Goal: Transaction & Acquisition: Purchase product/service

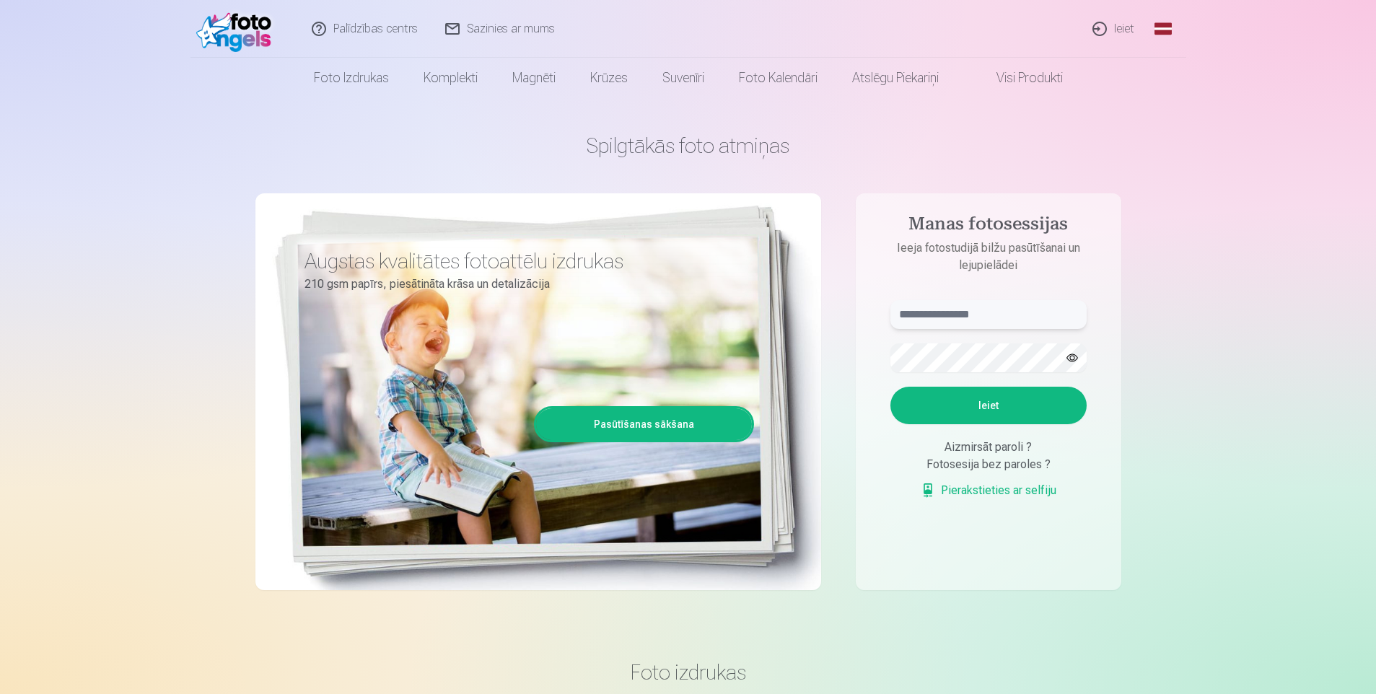
click at [984, 316] on input "text" at bounding box center [989, 314] width 196 height 29
type input "**********"
click at [891, 387] on button "Ieiet" at bounding box center [989, 406] width 196 height 38
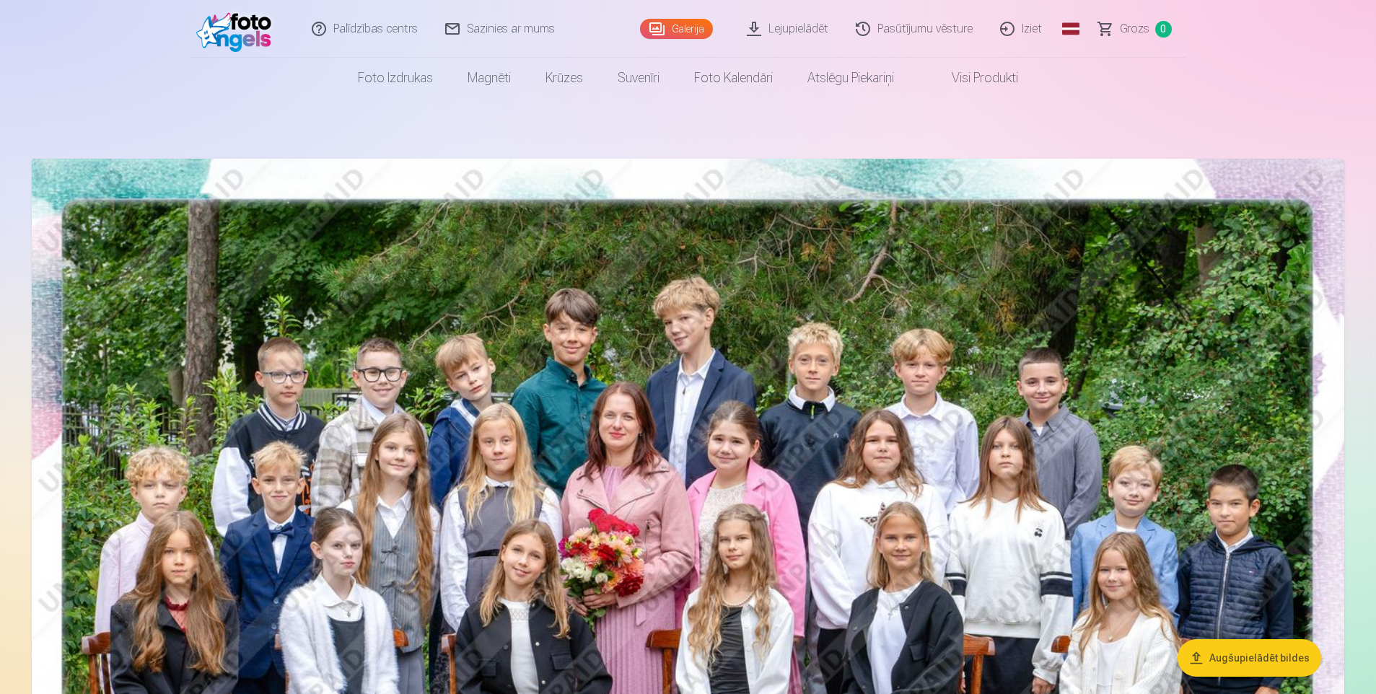
click at [737, 367] on img at bounding box center [688, 597] width 1313 height 876
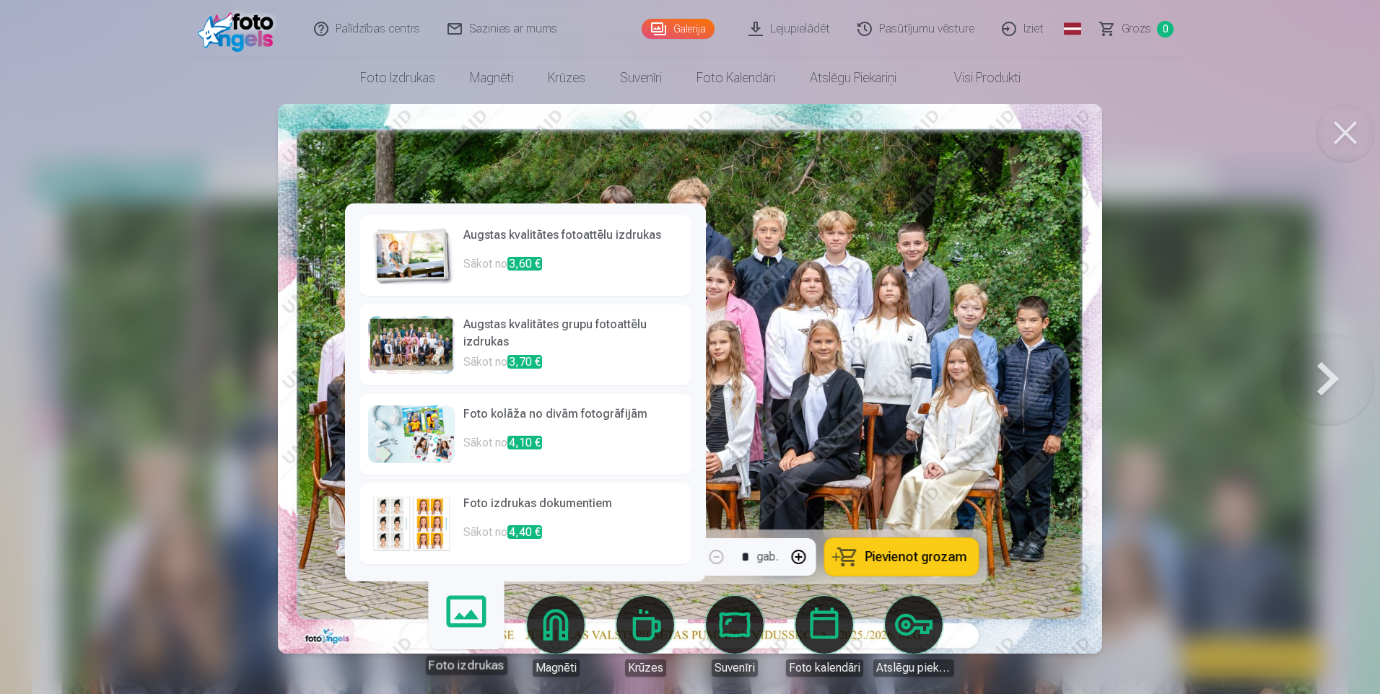
click at [232, 549] on div at bounding box center [690, 347] width 1380 height 694
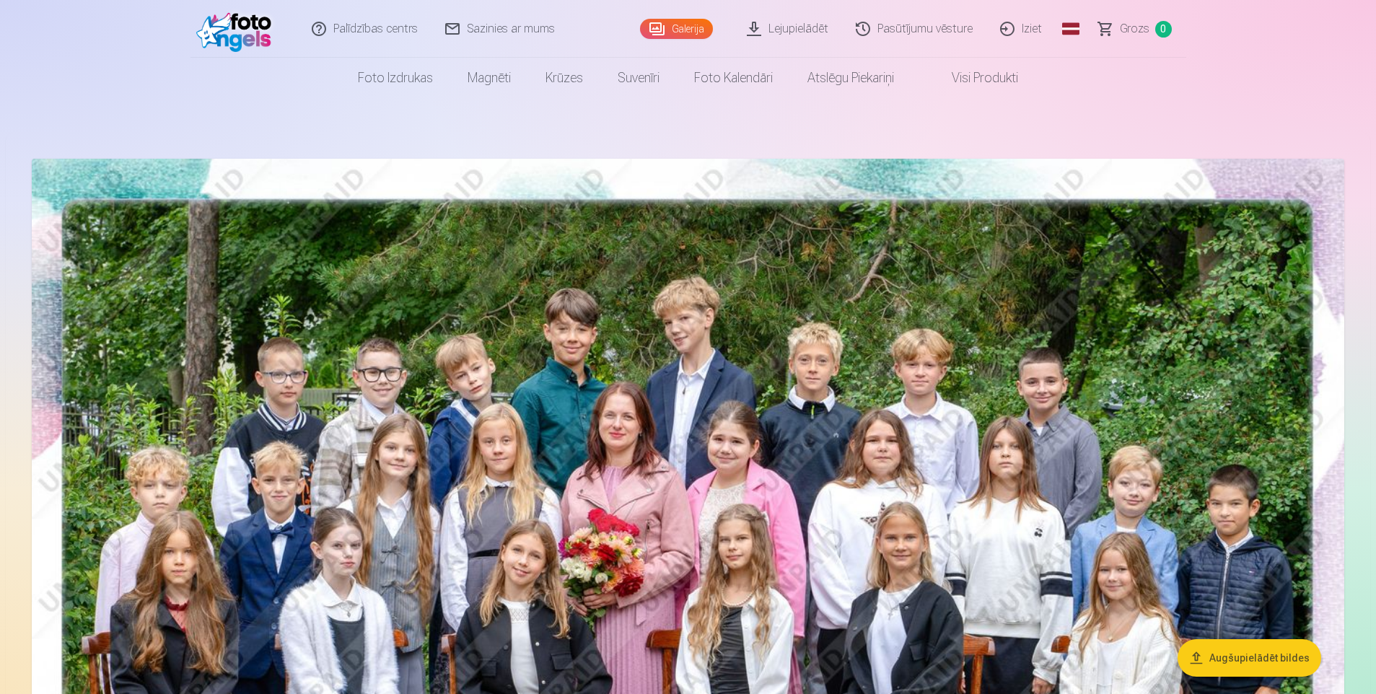
click at [655, 517] on img at bounding box center [688, 597] width 1313 height 876
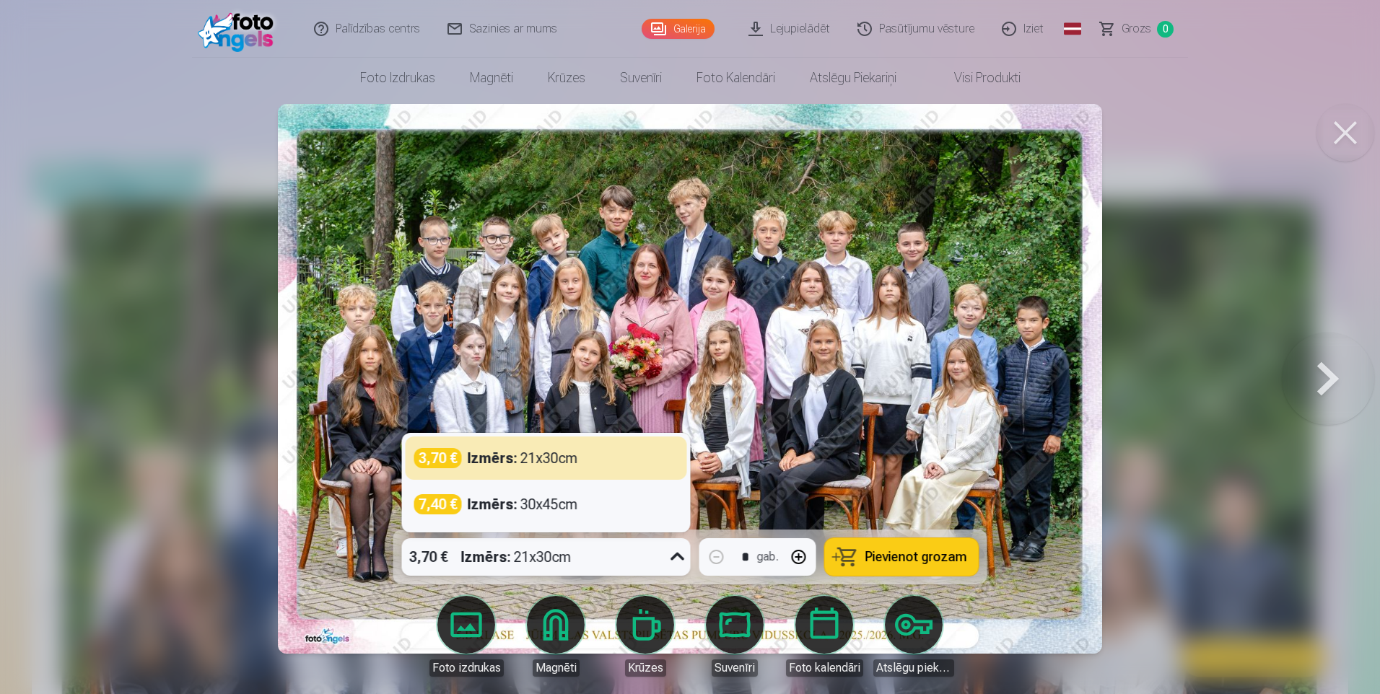
click at [669, 558] on icon at bounding box center [677, 557] width 23 height 23
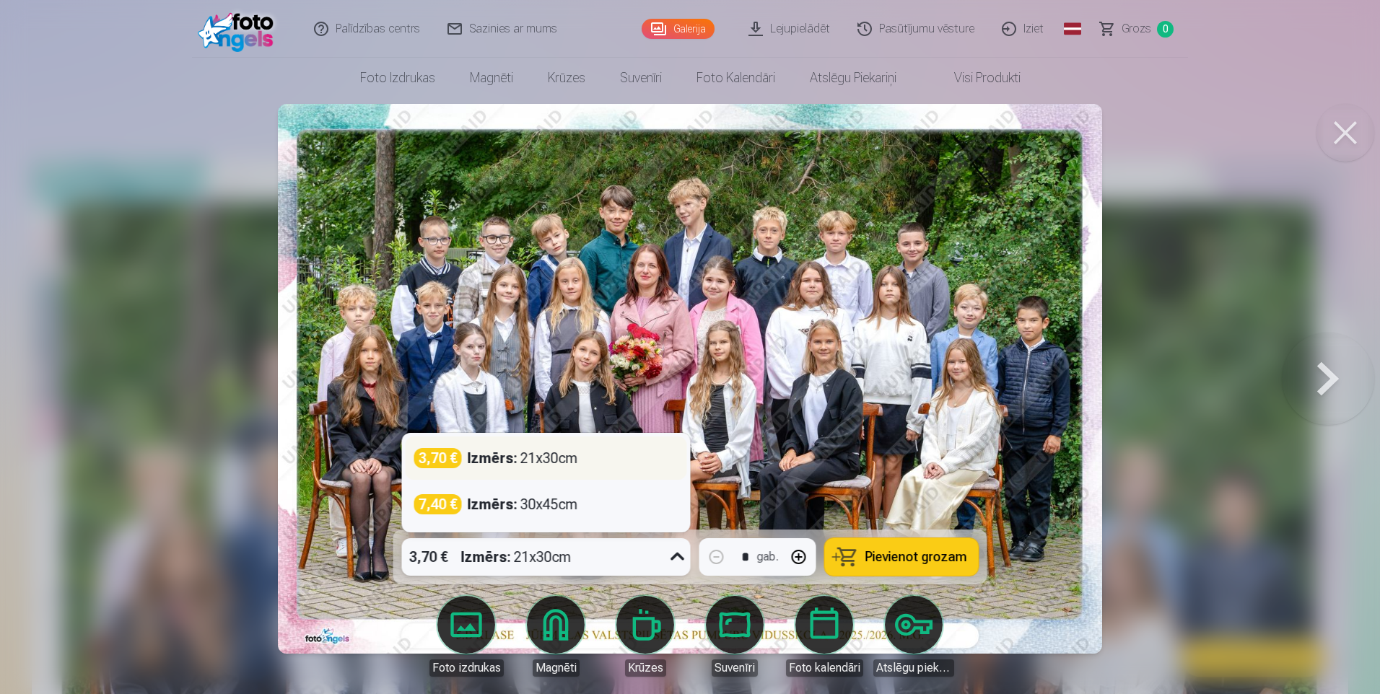
click at [582, 457] on div "3,70 € Izmērs : 21x30cm" at bounding box center [546, 458] width 264 height 20
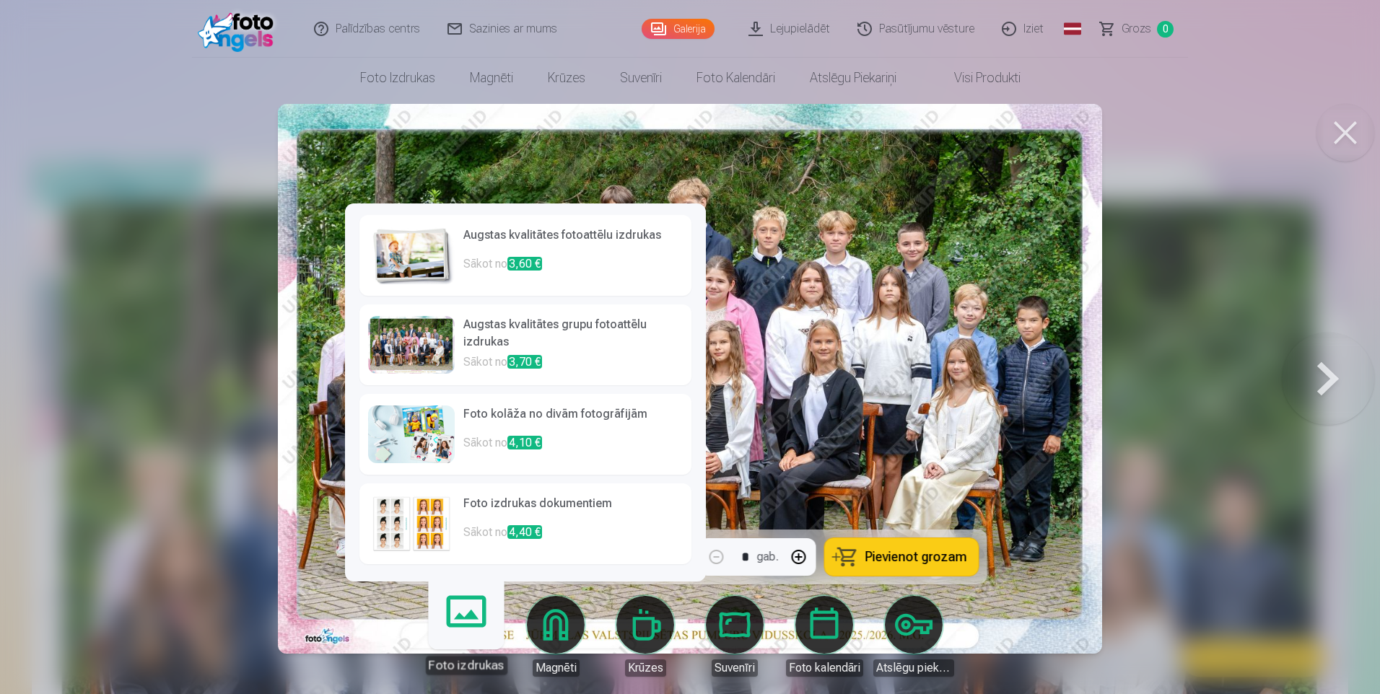
click at [468, 626] on link "Foto izdrukas" at bounding box center [465, 630] width 89 height 89
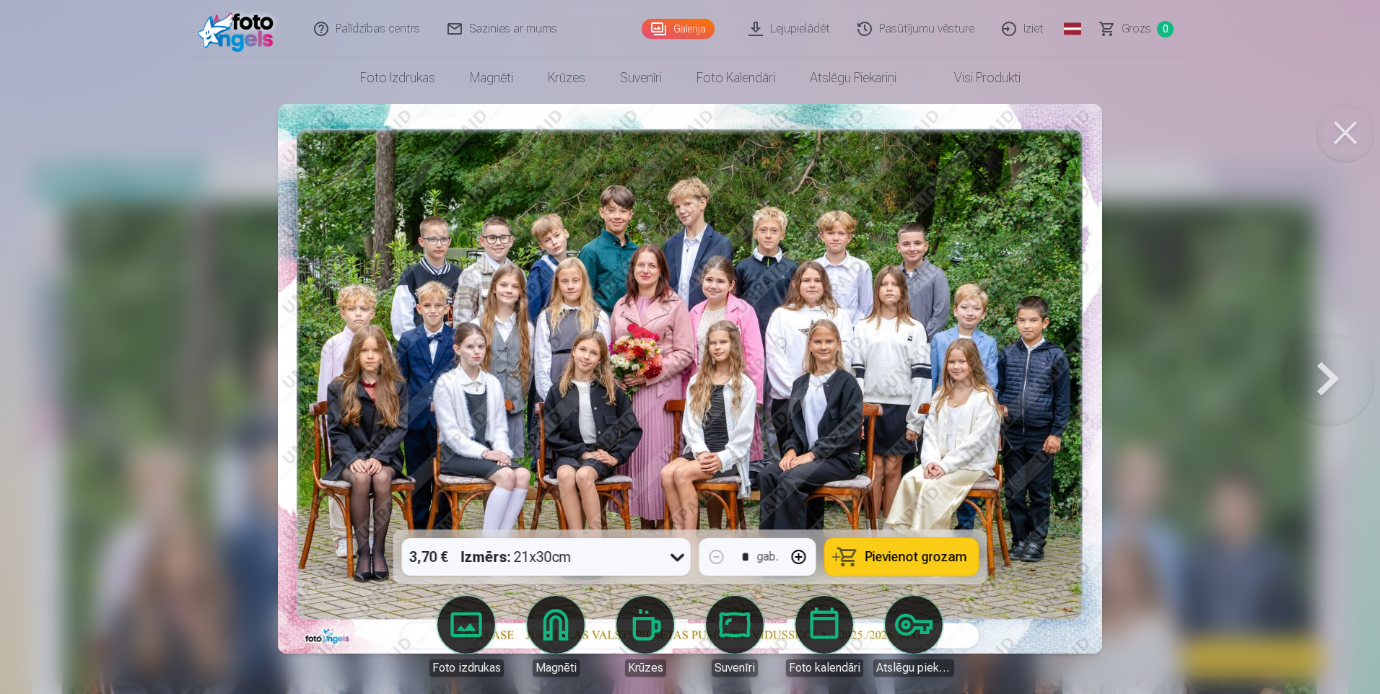
click at [943, 556] on span "Pievienot grozam" at bounding box center [916, 557] width 102 height 13
click at [1319, 370] on button at bounding box center [1328, 378] width 92 height 273
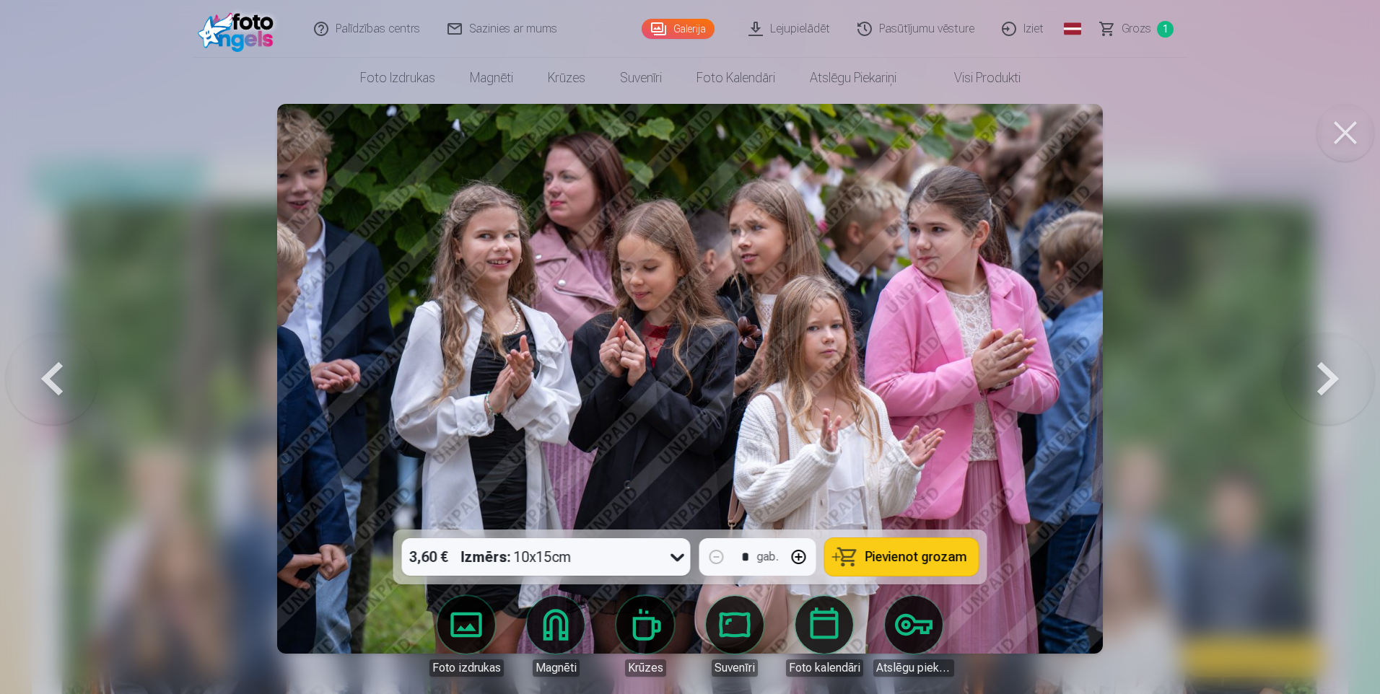
click at [1319, 370] on button at bounding box center [1328, 378] width 92 height 273
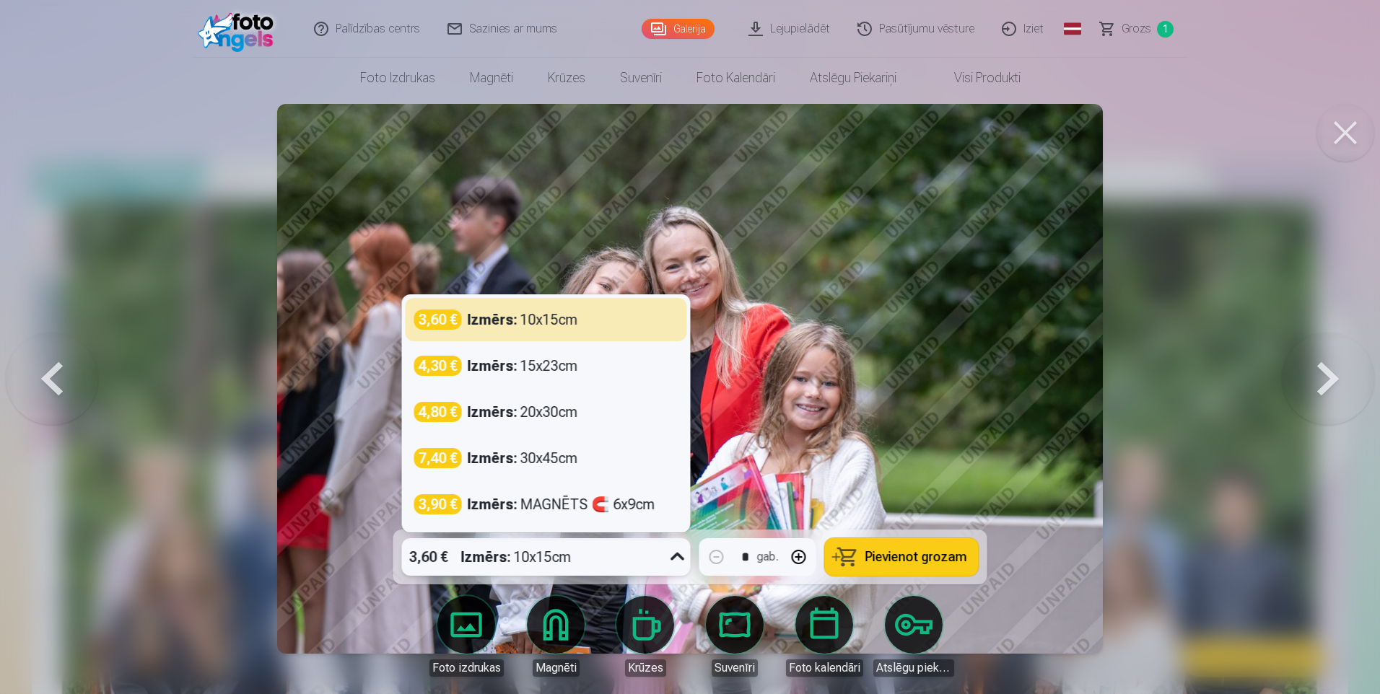
click at [556, 557] on div "Izmērs : 10x15cm" at bounding box center [516, 557] width 110 height 38
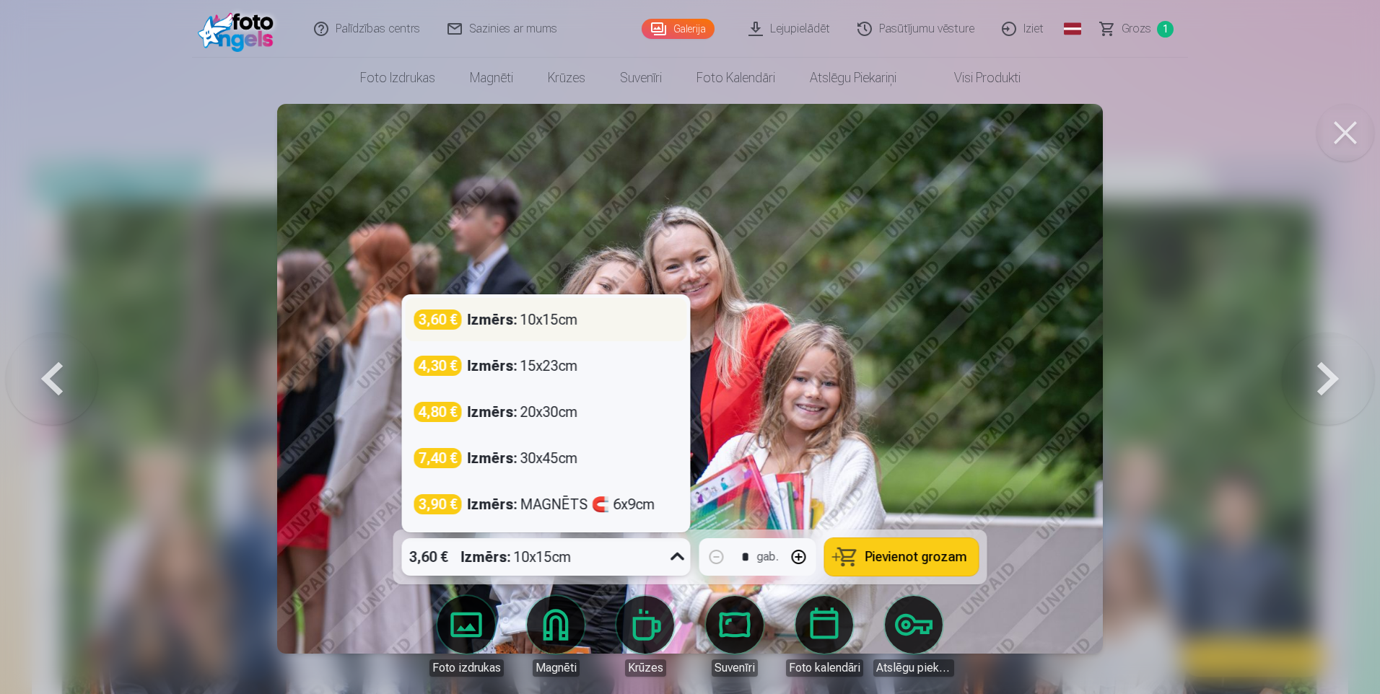
click at [566, 325] on div "Izmērs : 10x15cm" at bounding box center [523, 320] width 110 height 20
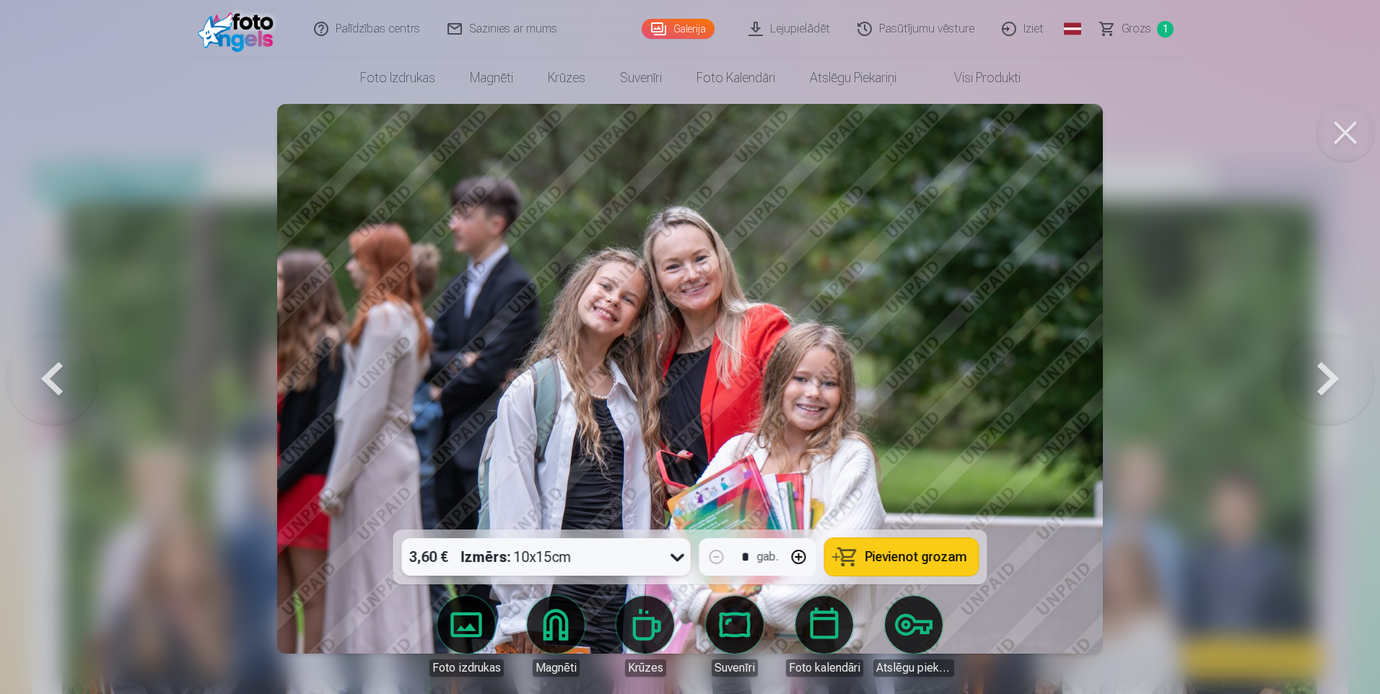
click at [900, 554] on span "Pievienot grozam" at bounding box center [916, 557] width 102 height 13
click at [1350, 132] on button at bounding box center [1345, 133] width 58 height 58
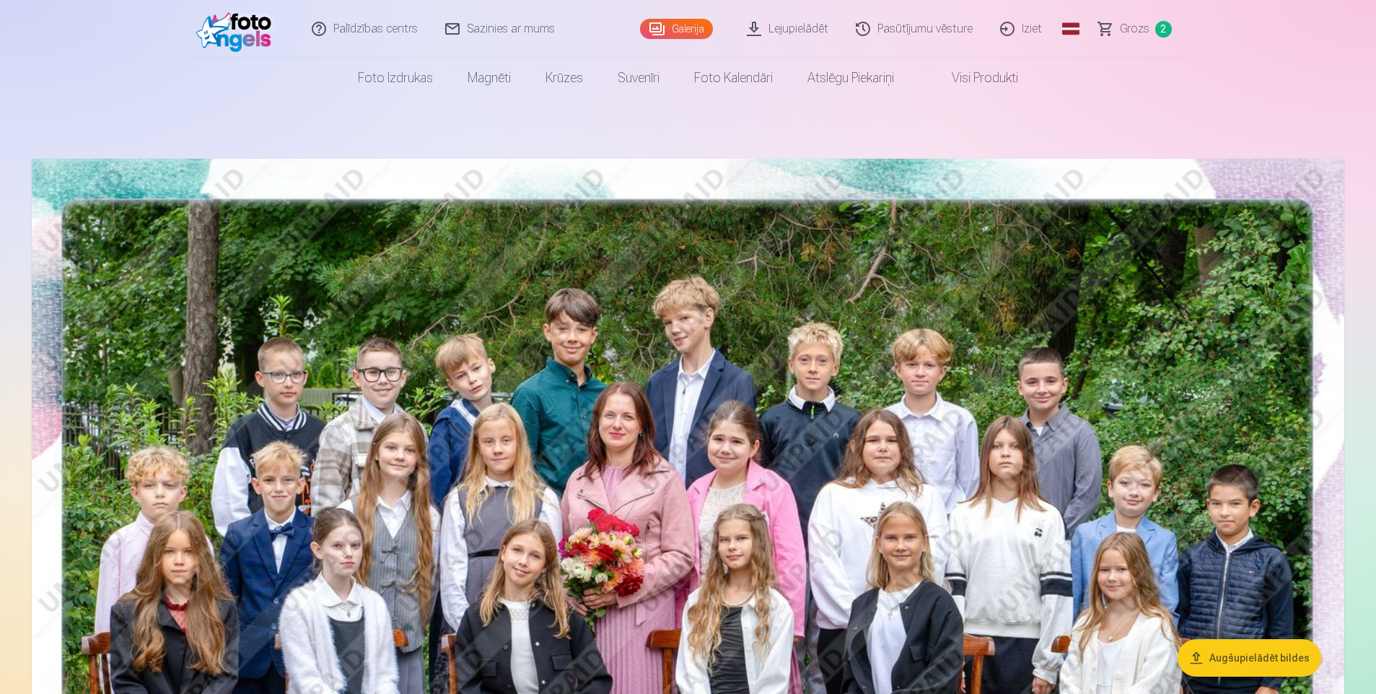
click at [1140, 26] on span "Grozs" at bounding box center [1135, 28] width 30 height 17
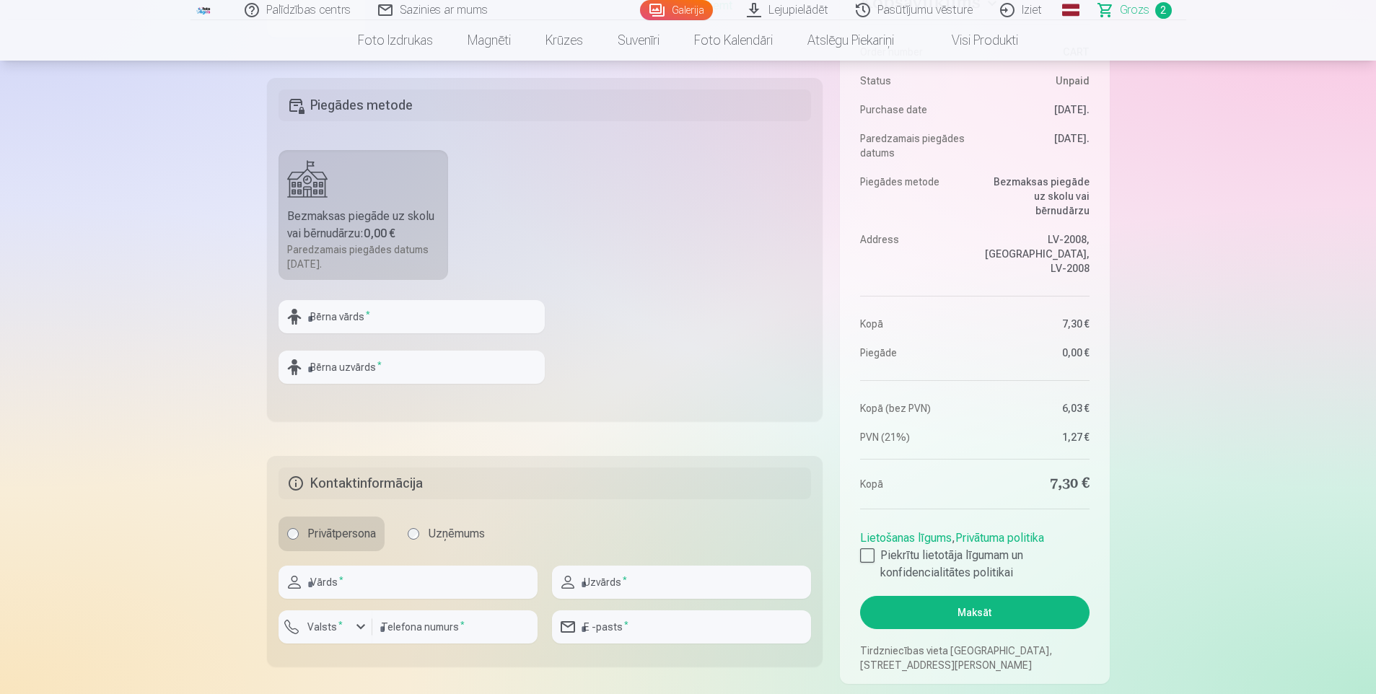
scroll to position [650, 0]
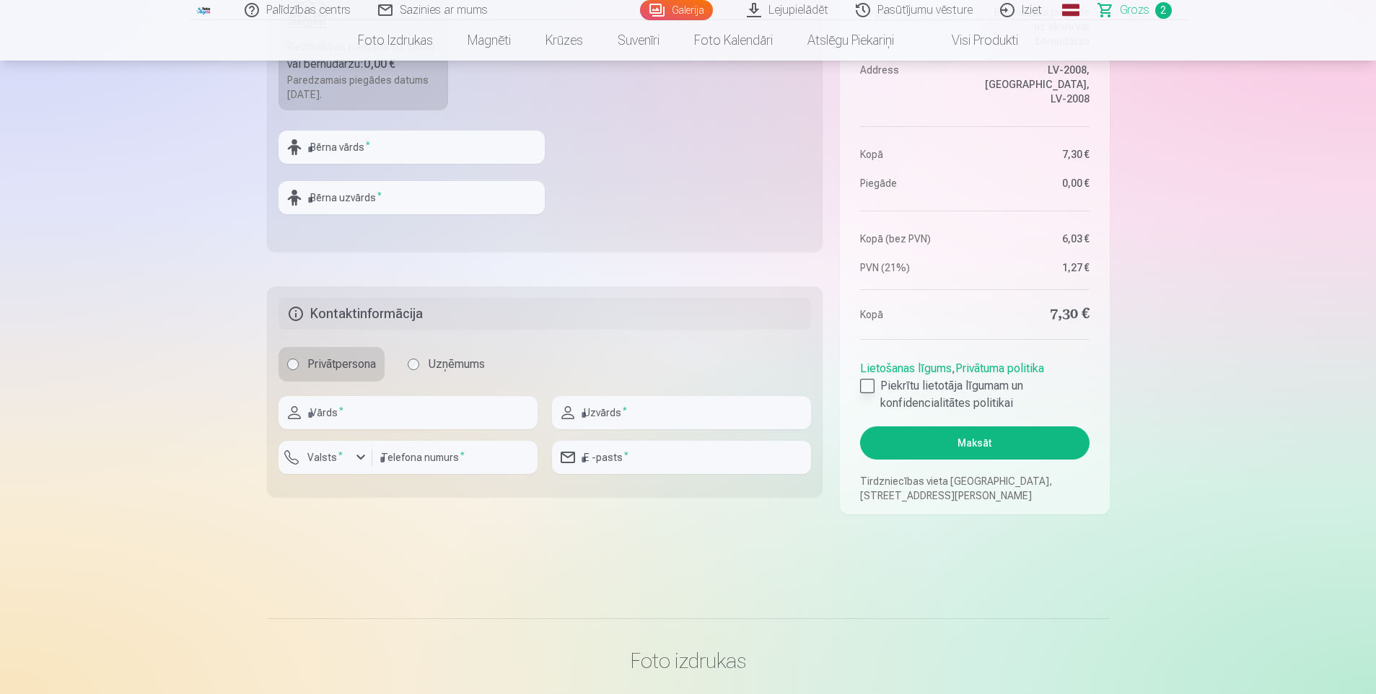
drag, startPoint x: 870, startPoint y: 382, endPoint x: 886, endPoint y: 403, distance: 25.7
click at [870, 382] on div at bounding box center [867, 386] width 14 height 14
click at [958, 445] on button "Maksāt" at bounding box center [974, 443] width 229 height 33
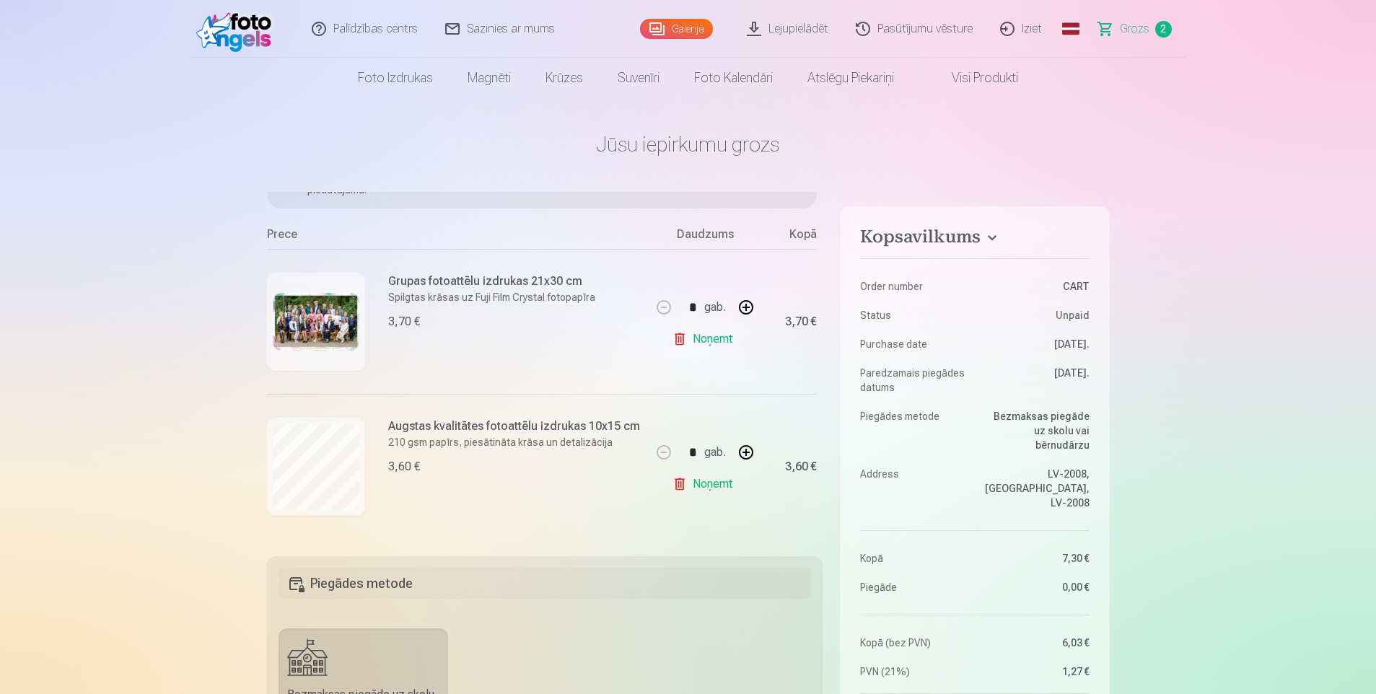
scroll to position [0, 0]
drag, startPoint x: 161, startPoint y: 359, endPoint x: 176, endPoint y: 354, distance: 15.8
click at [216, 9] on img at bounding box center [237, 29] width 83 height 46
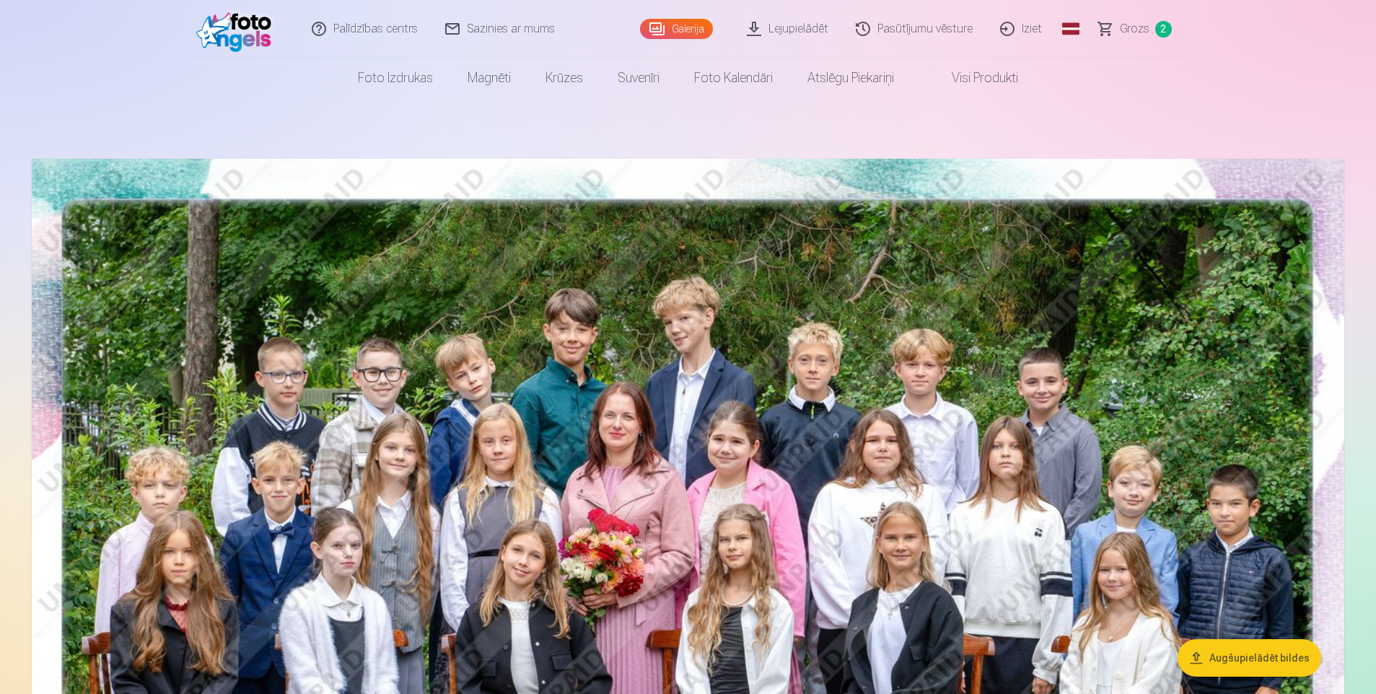
click at [1148, 22] on span "Grozs" at bounding box center [1135, 28] width 30 height 17
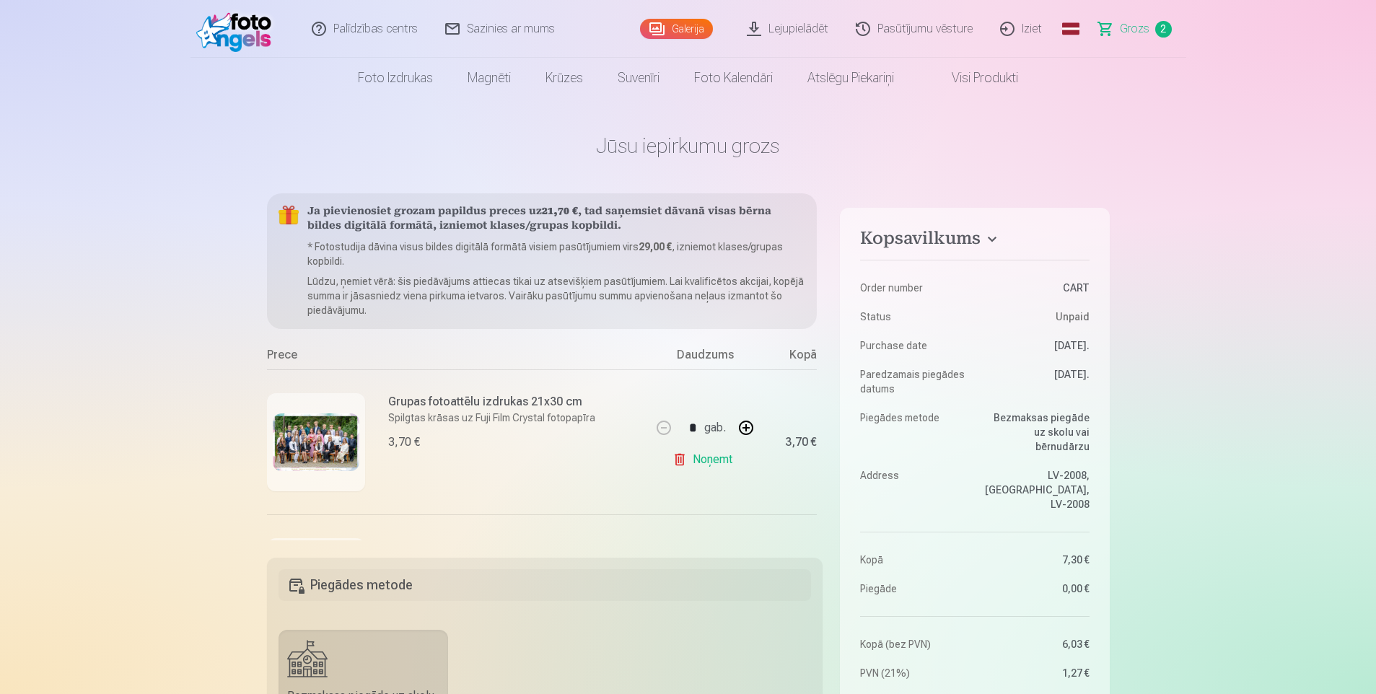
click at [245, 19] on img at bounding box center [237, 29] width 83 height 46
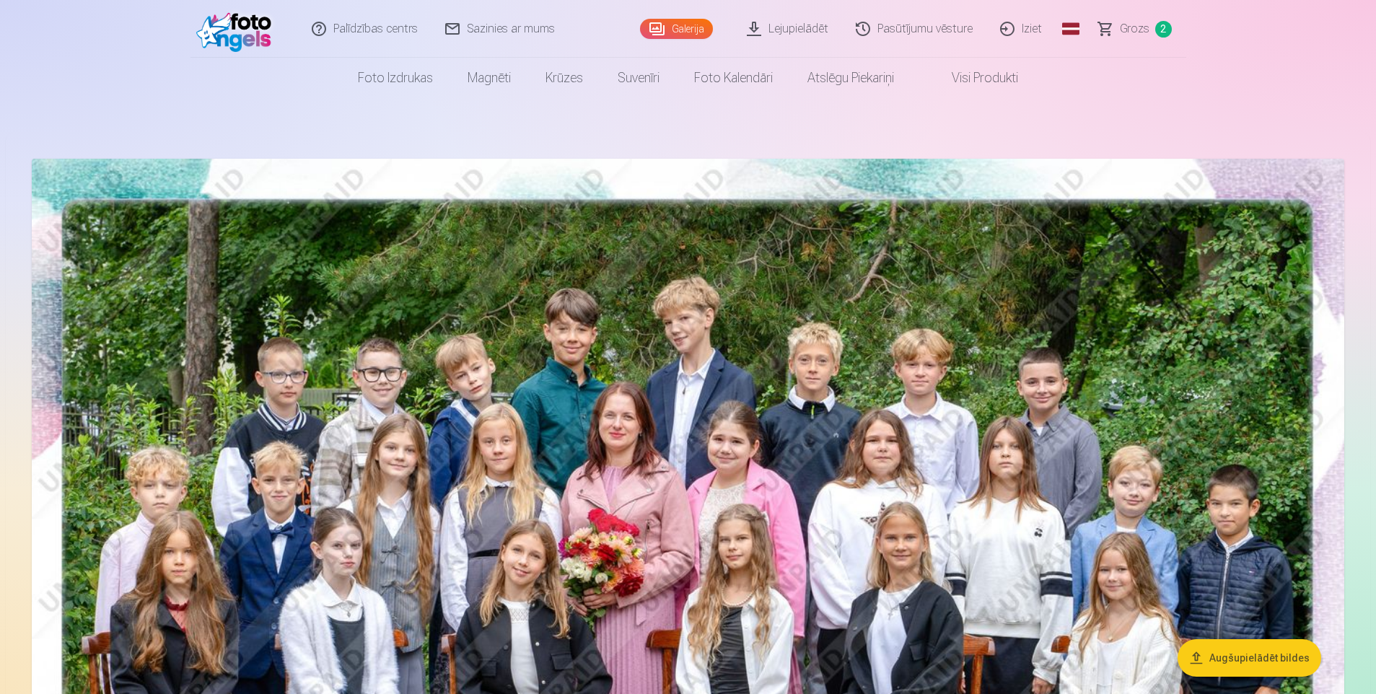
click at [1158, 26] on span "2" at bounding box center [1163, 29] width 17 height 17
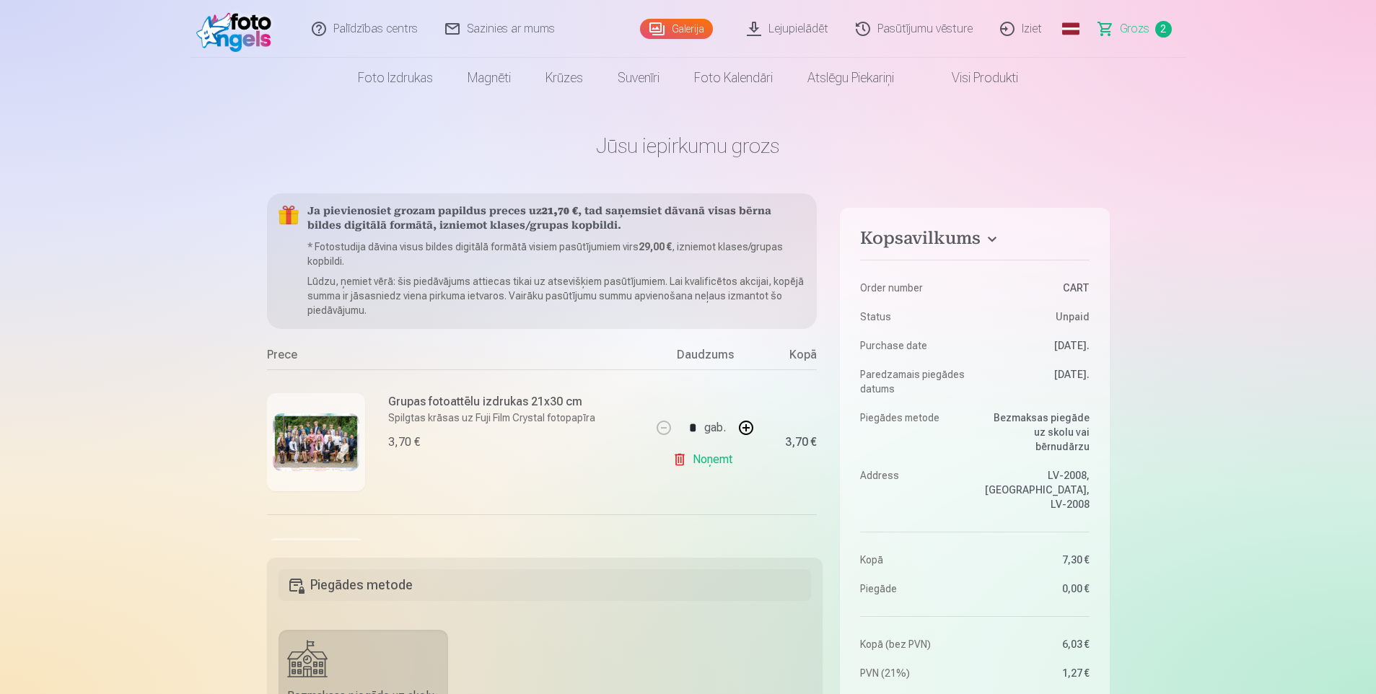
click at [247, 24] on img at bounding box center [237, 29] width 83 height 46
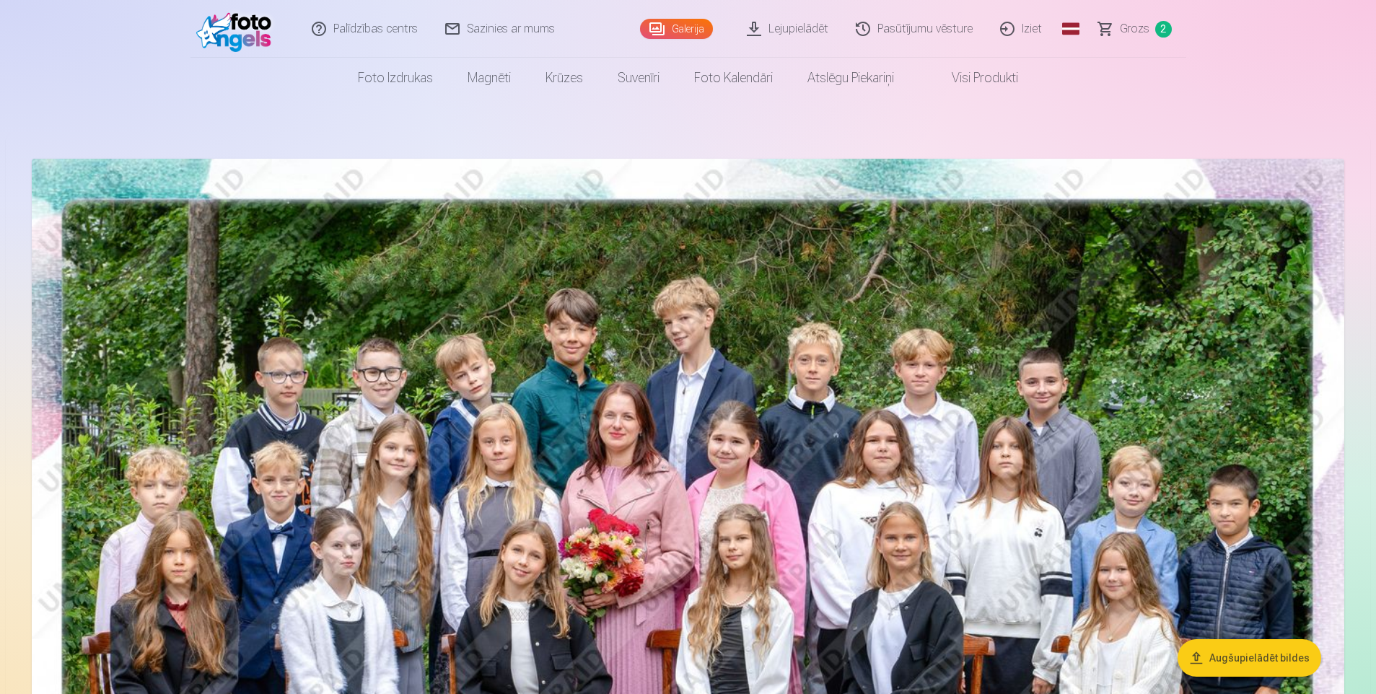
click at [1031, 34] on link "Iziet" at bounding box center [1021, 29] width 69 height 58
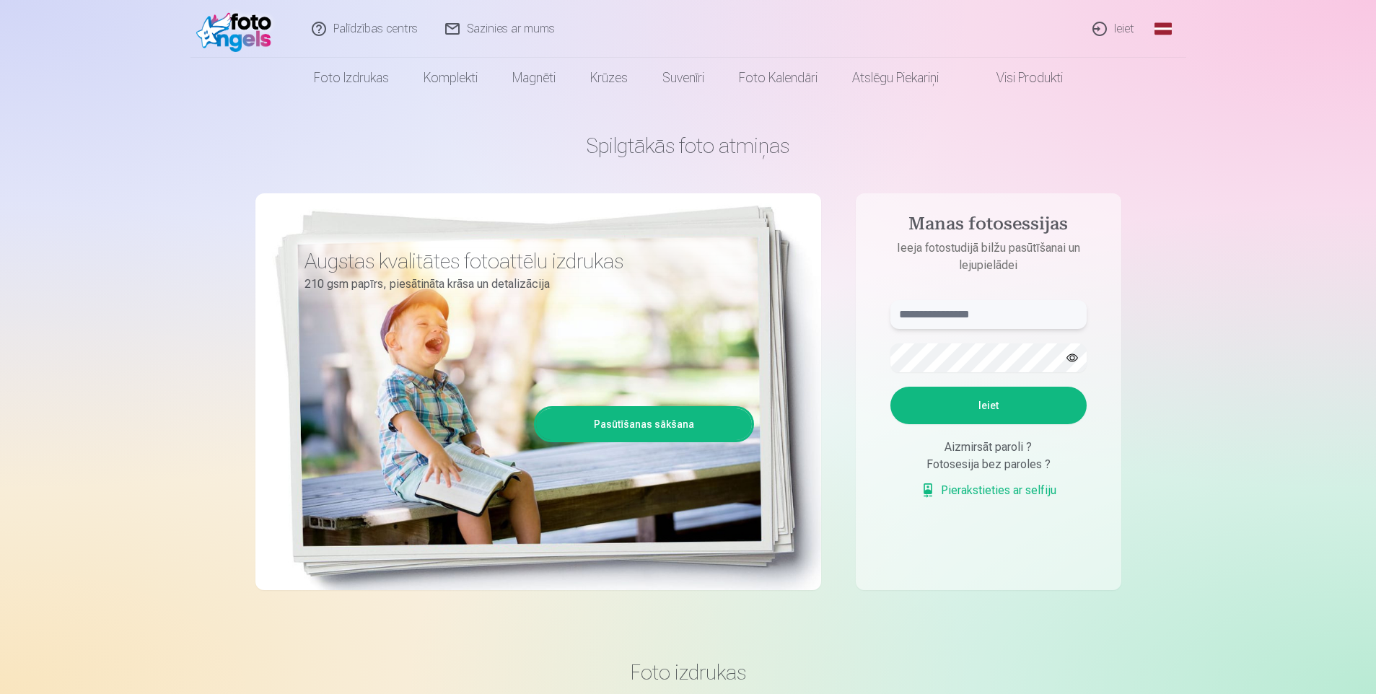
click at [925, 310] on input "text" at bounding box center [989, 314] width 196 height 29
type input "**********"
click at [891, 387] on button "Ieiet" at bounding box center [989, 406] width 196 height 38
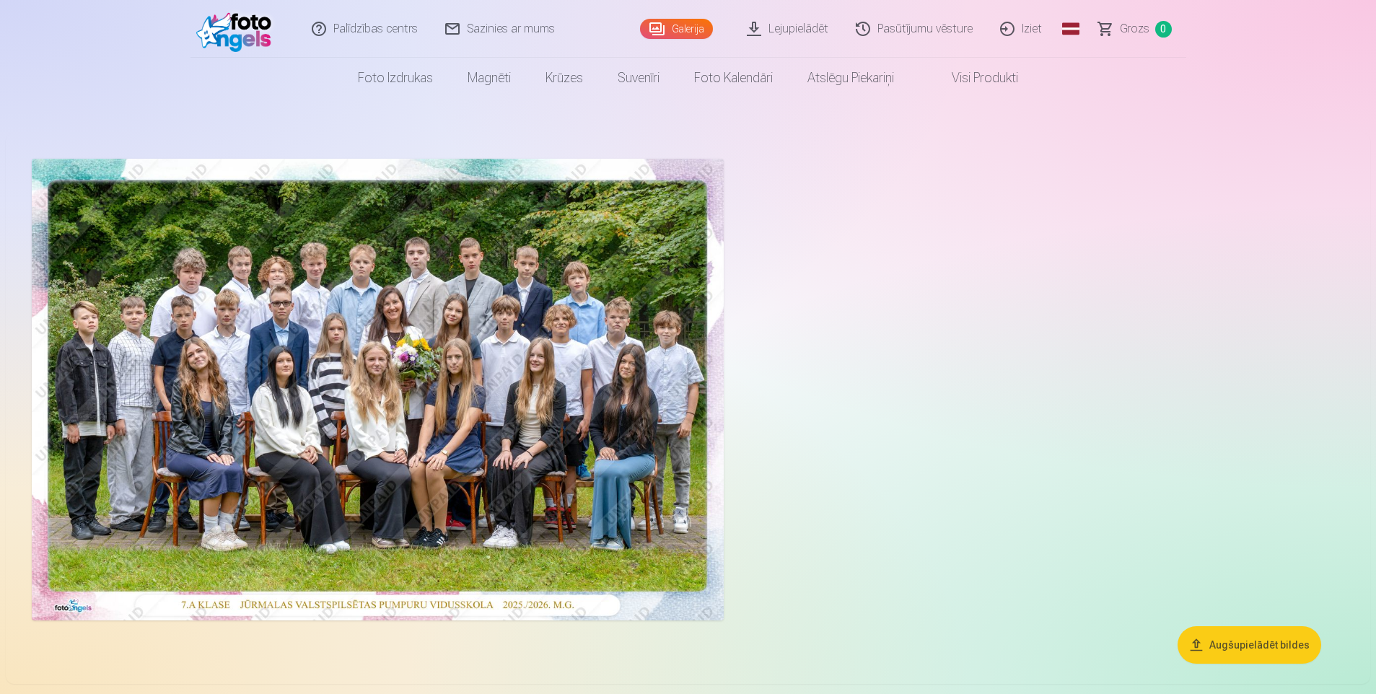
click at [538, 349] on img at bounding box center [378, 390] width 692 height 462
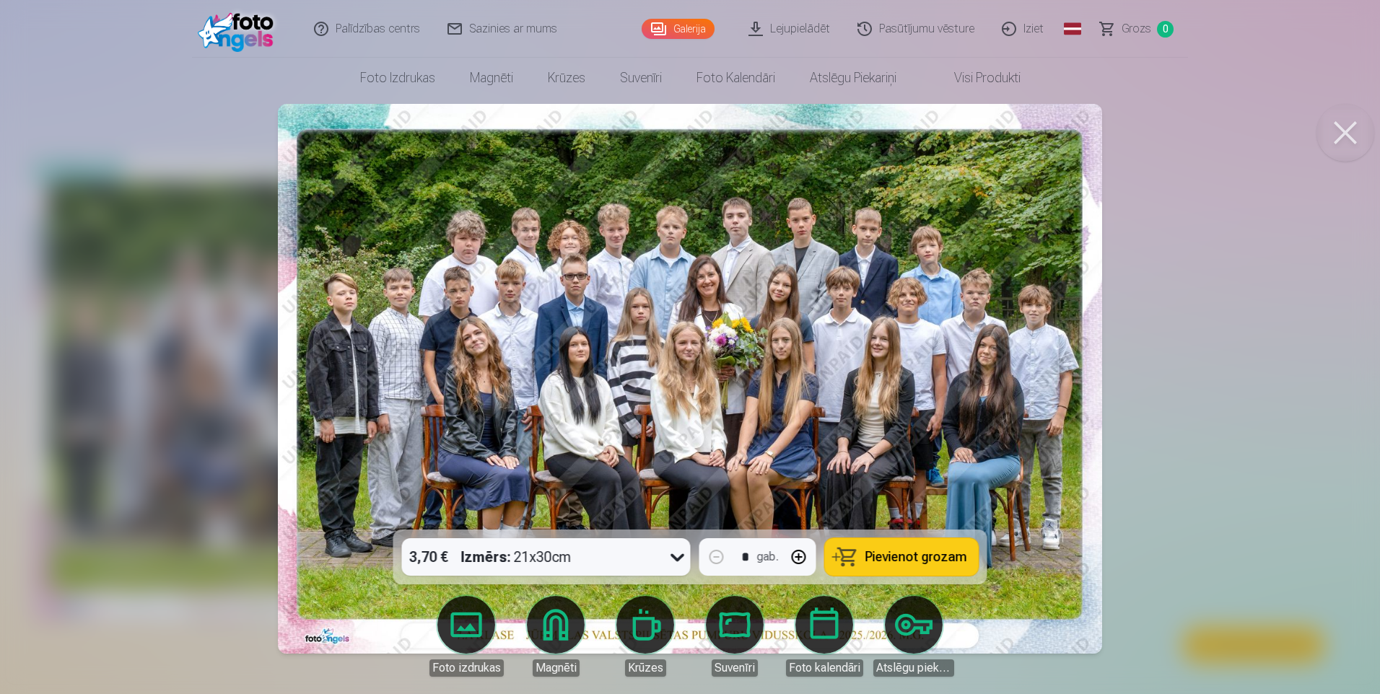
click at [1344, 134] on button at bounding box center [1345, 133] width 58 height 58
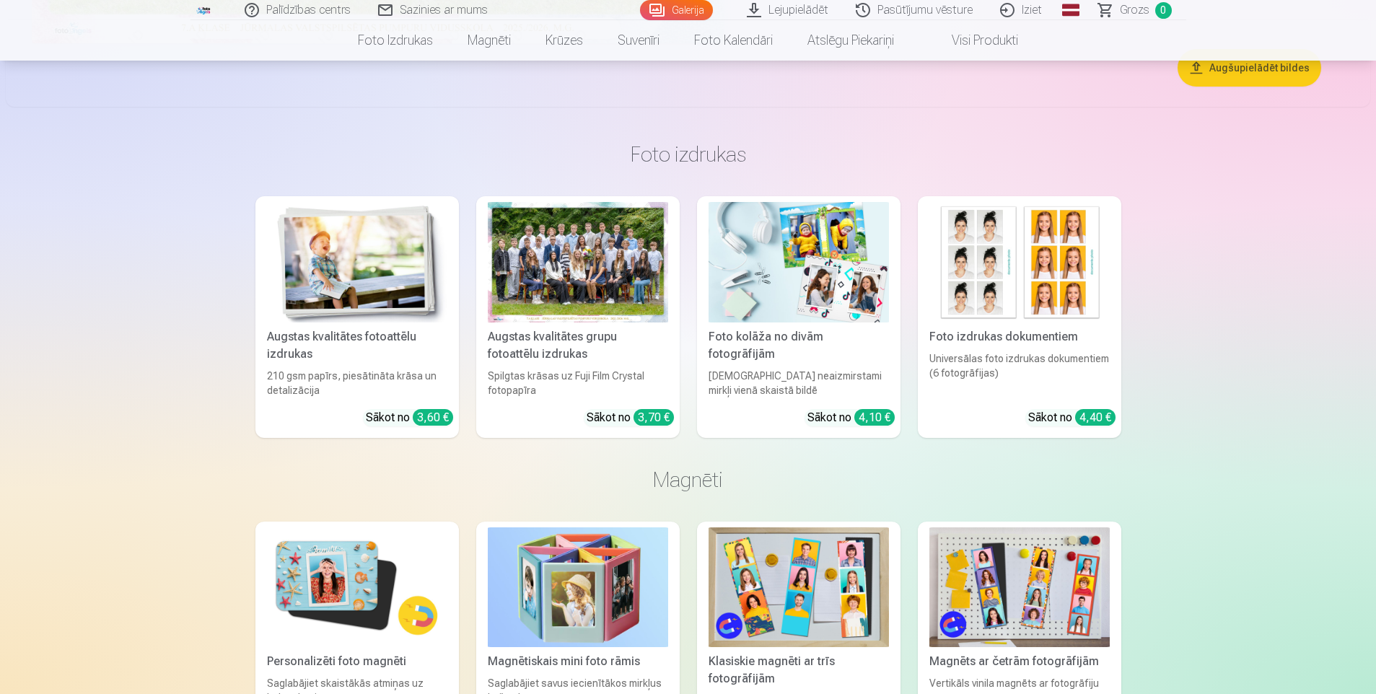
scroll to position [289, 0]
